Goal: Obtain resource: Download file/media

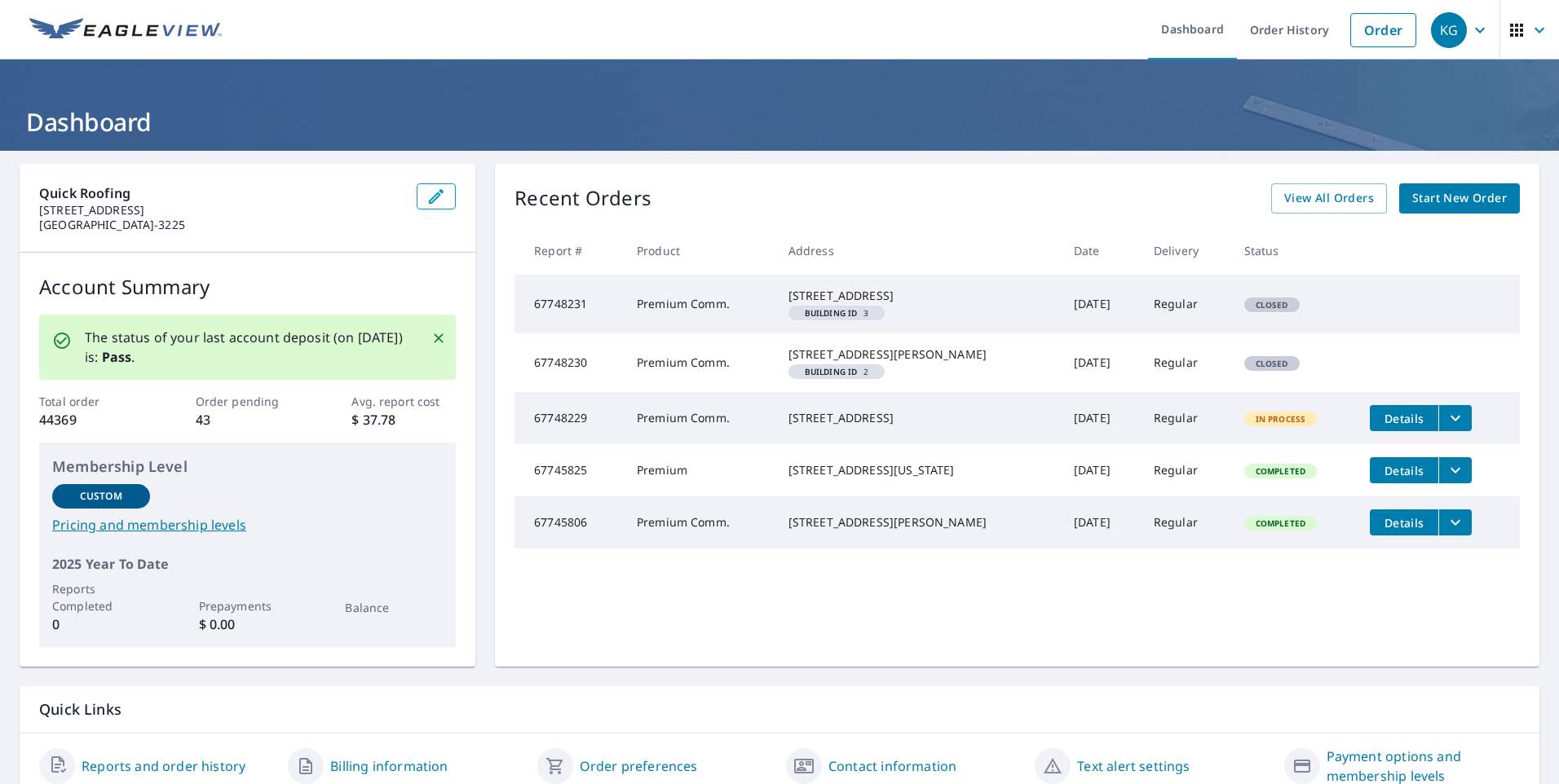
click at [1529, 40] on span "button" at bounding box center [1529, 30] width 45 height 39
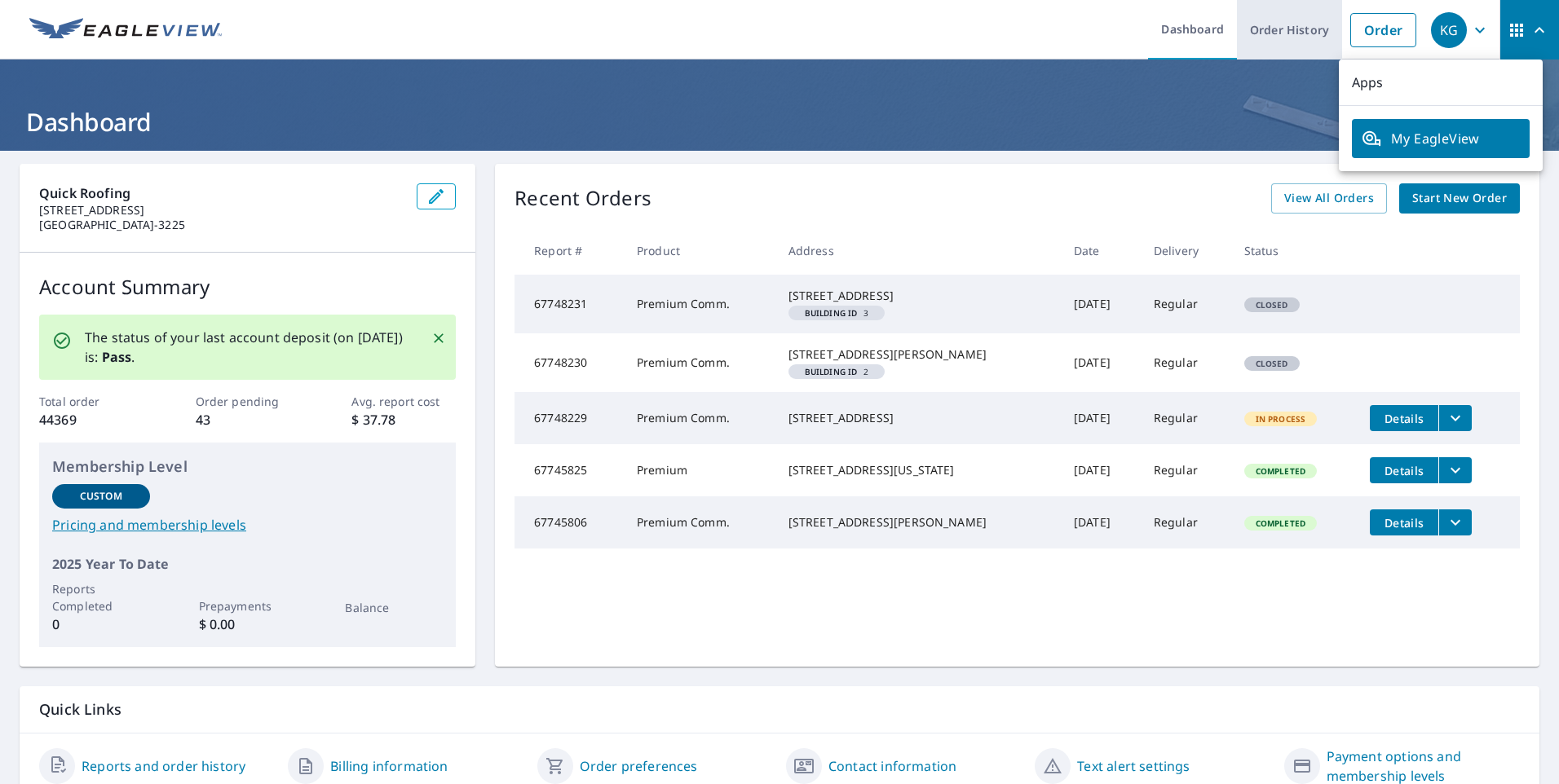
click at [1287, 38] on link "Order History" at bounding box center [1289, 30] width 105 height 59
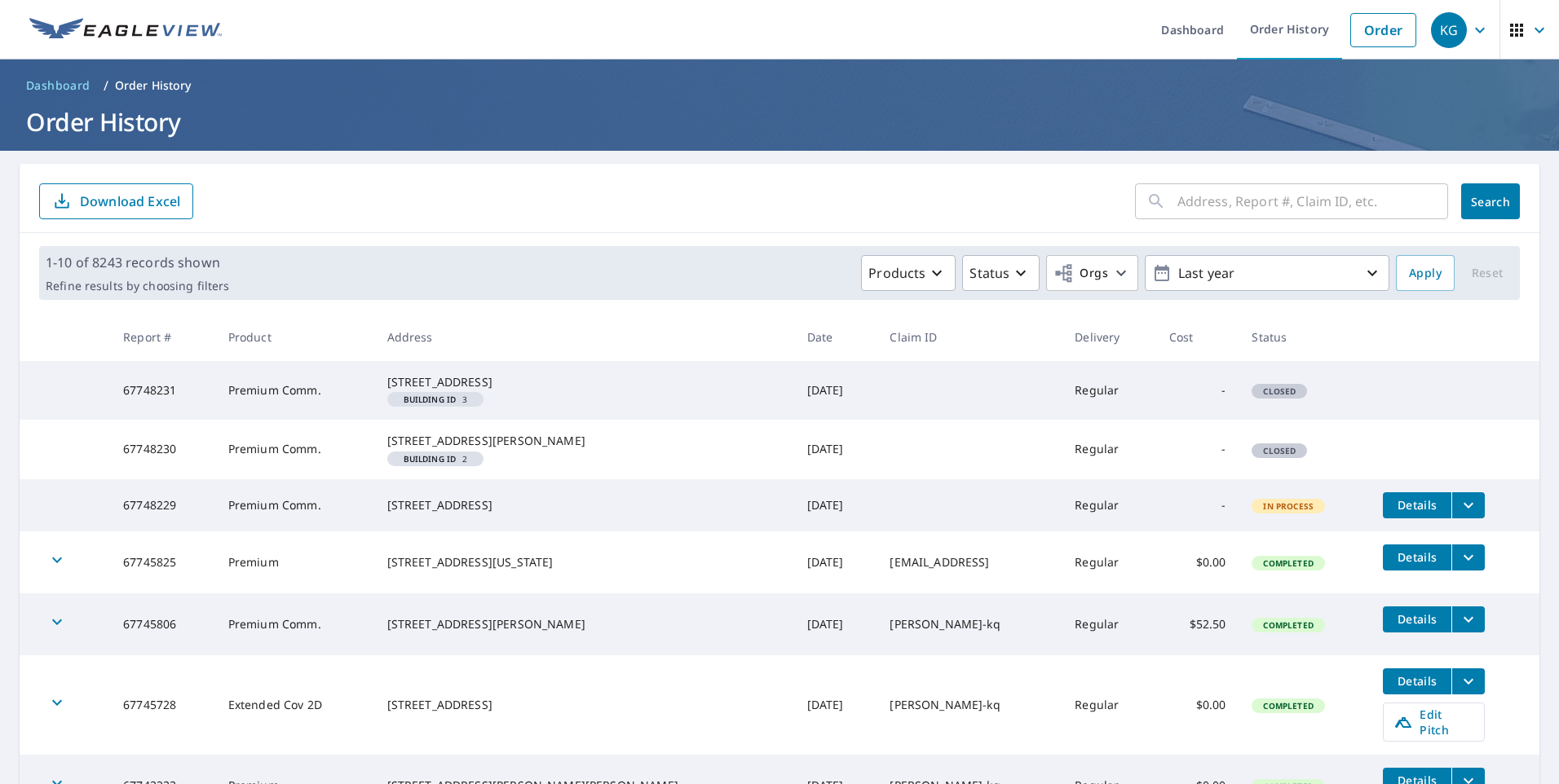
click at [1207, 200] on input "text" at bounding box center [1313, 201] width 271 height 45
click at [1222, 212] on input "text" at bounding box center [1313, 201] width 271 height 45
paste input "[STREET_ADDRESS]"
type input "[STREET_ADDRESS]"
click at [1474, 204] on span "Search" at bounding box center [1490, 201] width 33 height 16
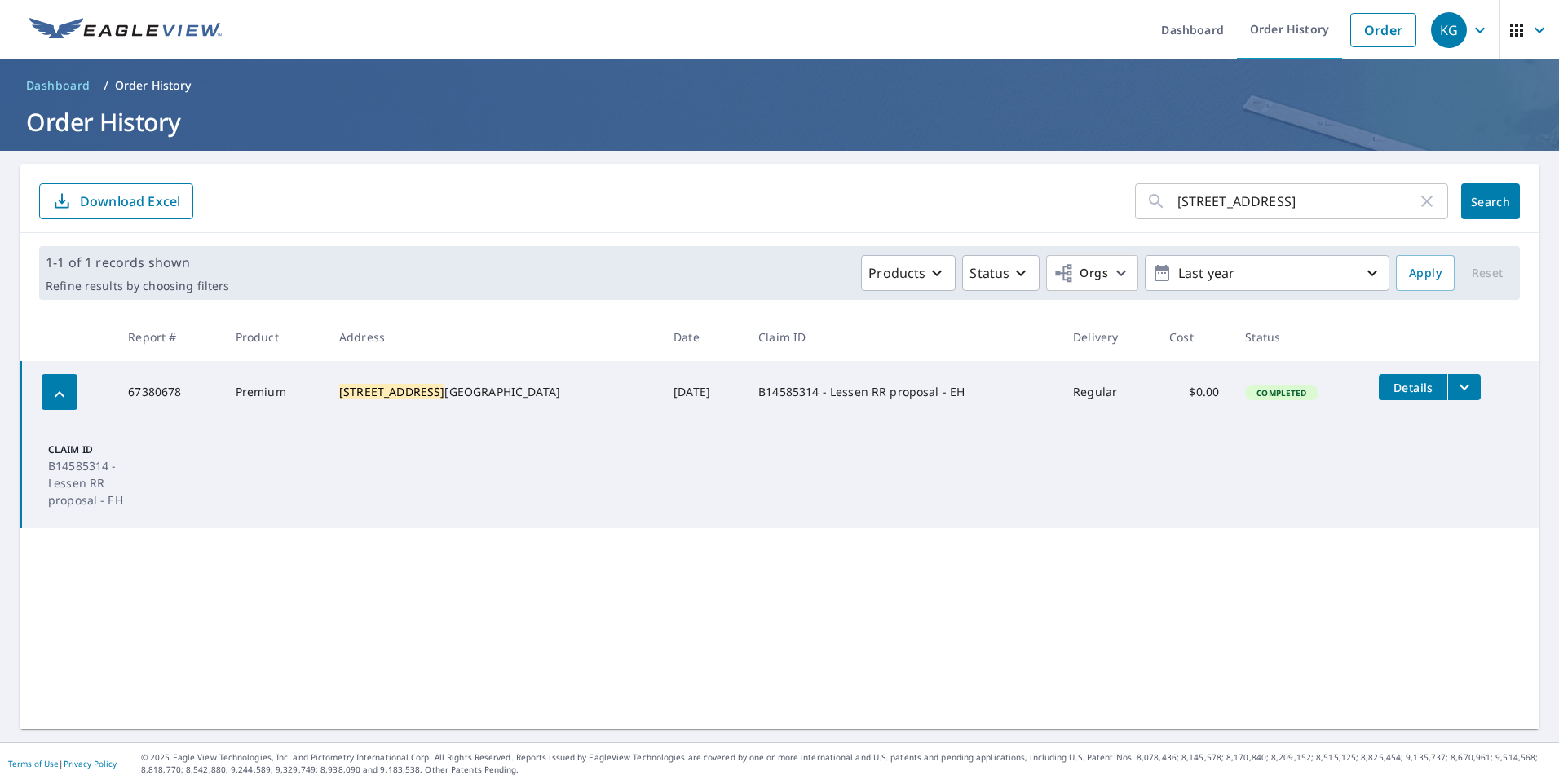
click at [1455, 391] on icon "filesDropdownBtn-67380678" at bounding box center [1465, 387] width 20 height 20
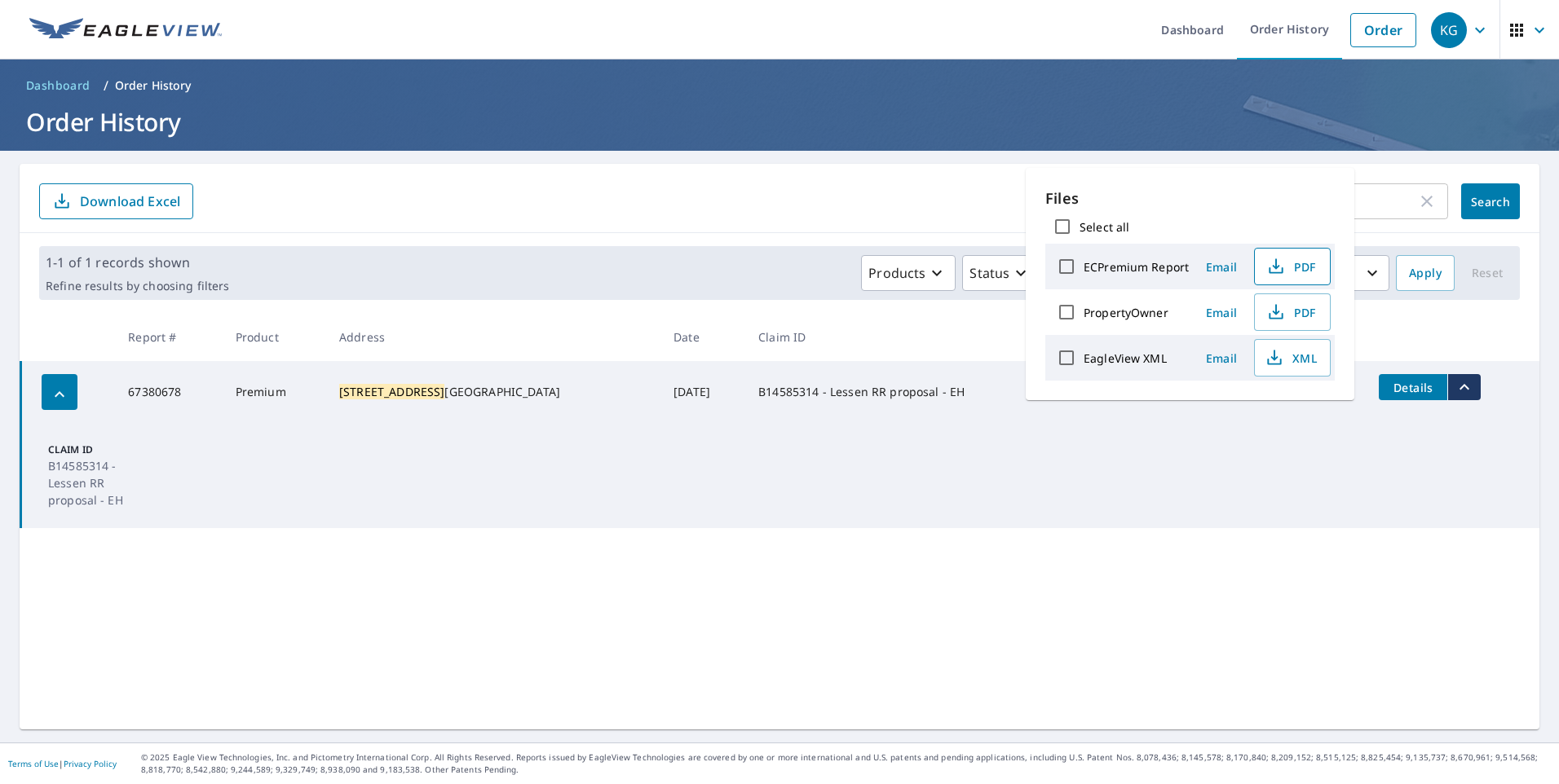
click at [1293, 267] on span "PDF" at bounding box center [1290, 267] width 52 height 20
